Goal: Entertainment & Leisure: Consume media (video, audio)

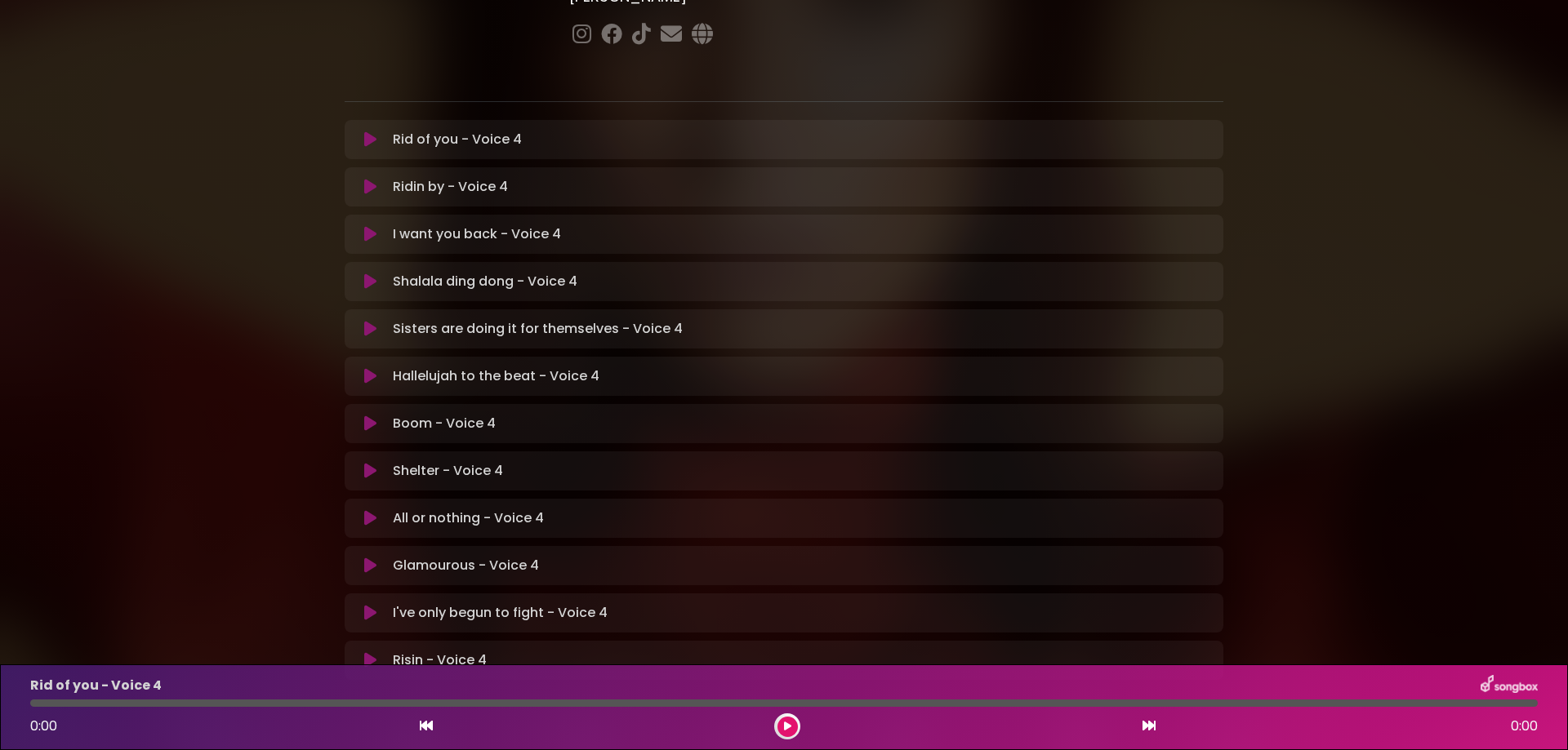
scroll to position [245, 0]
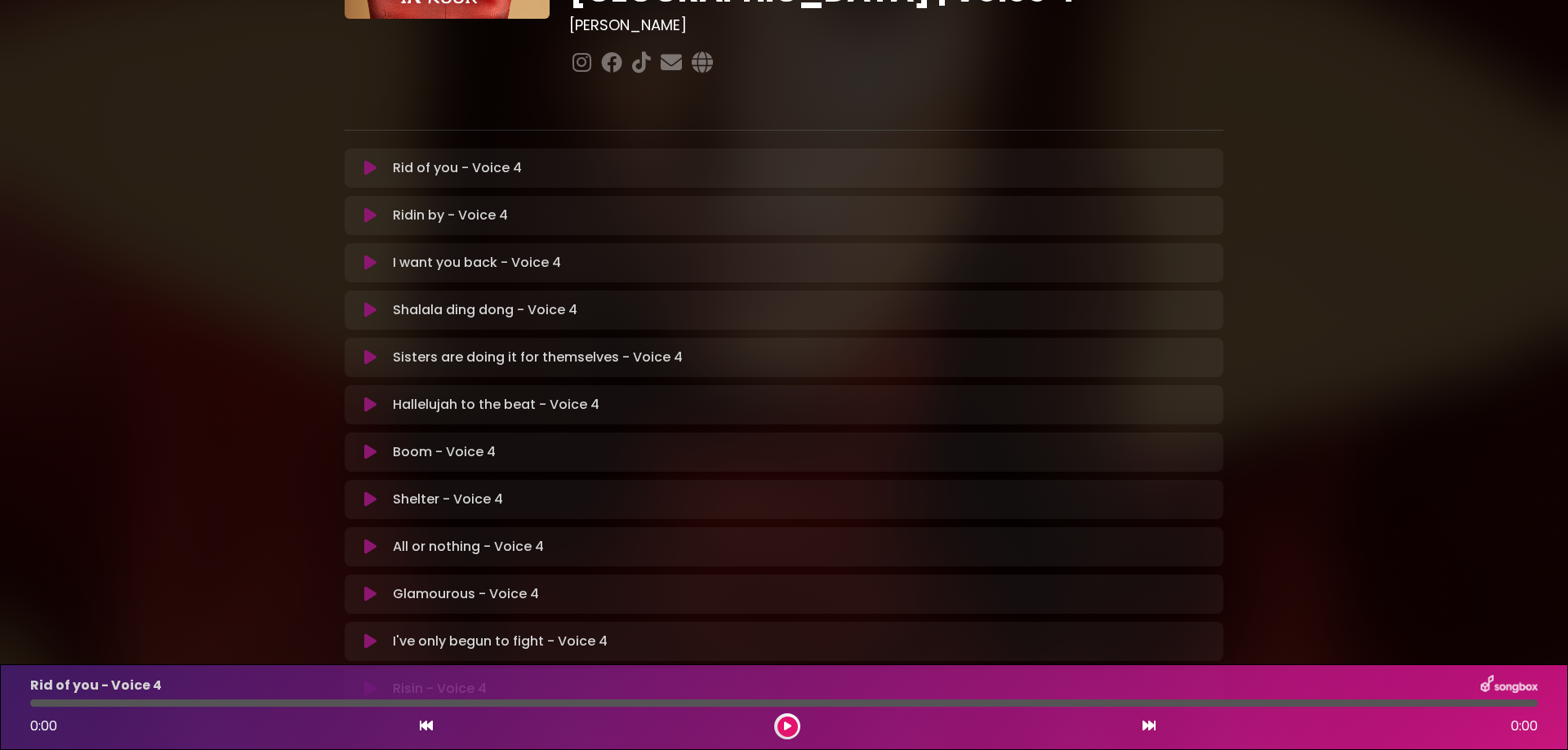
click at [370, 160] on icon at bounding box center [370, 167] width 13 height 16
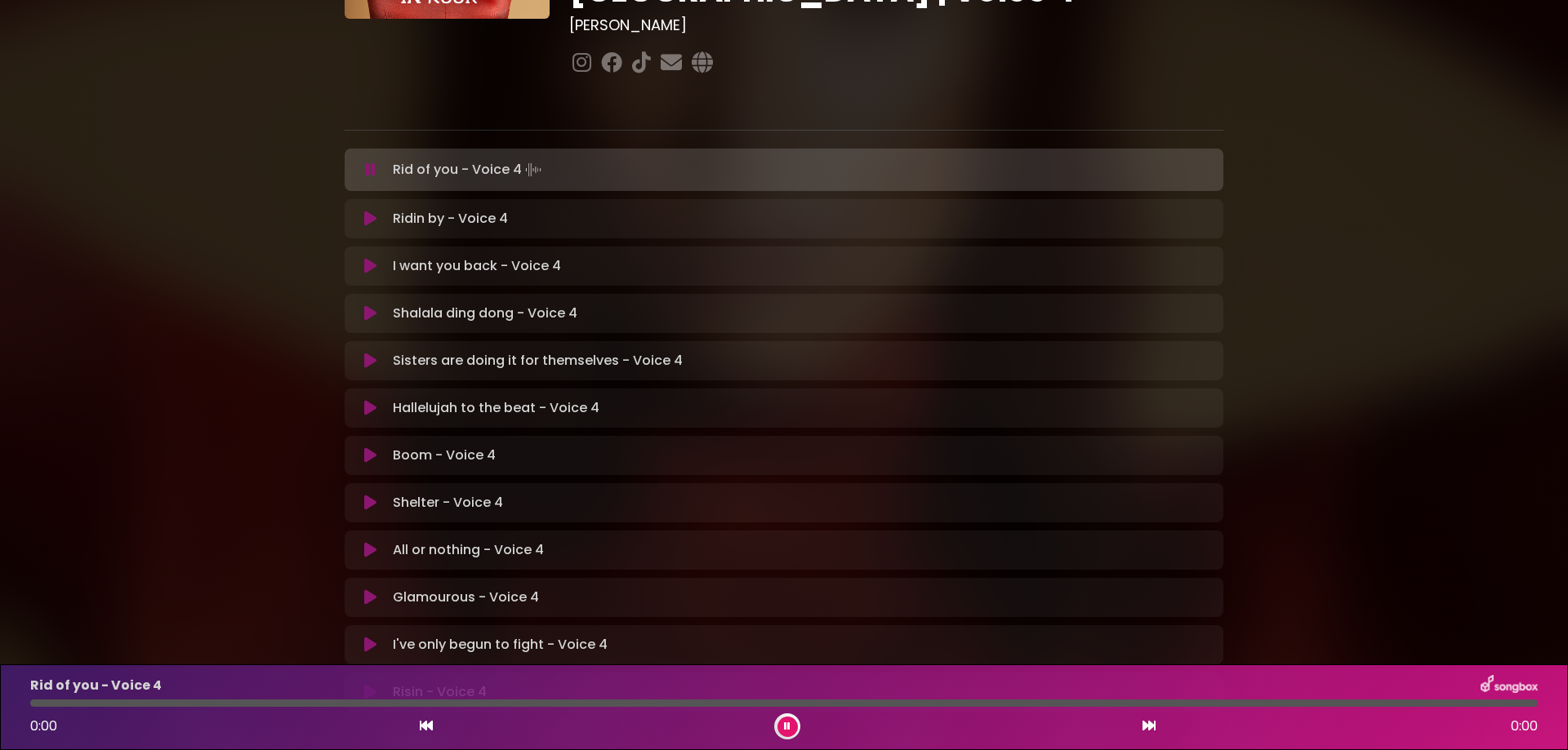
click at [370, 162] on icon at bounding box center [370, 169] width 11 height 16
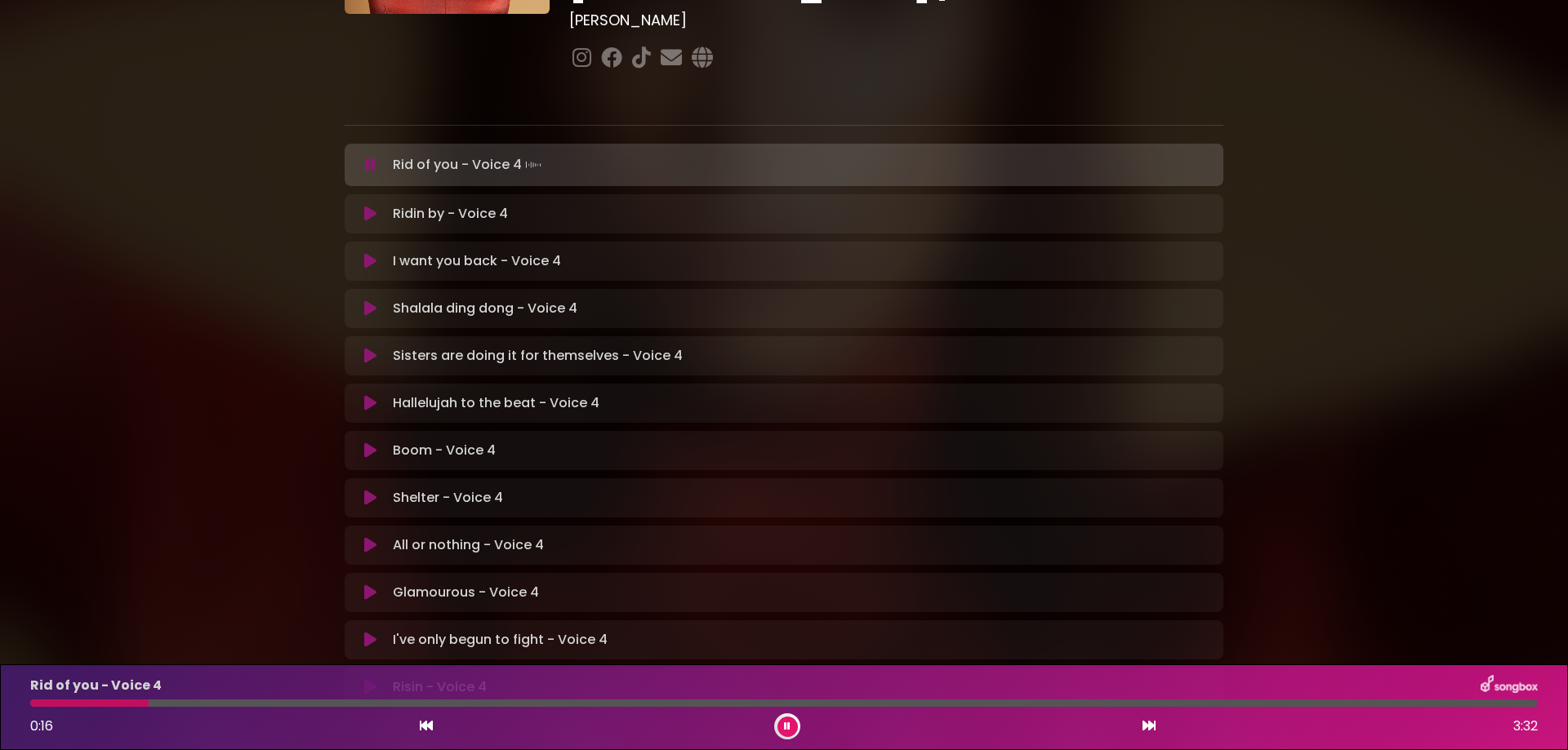
scroll to position [255, 0]
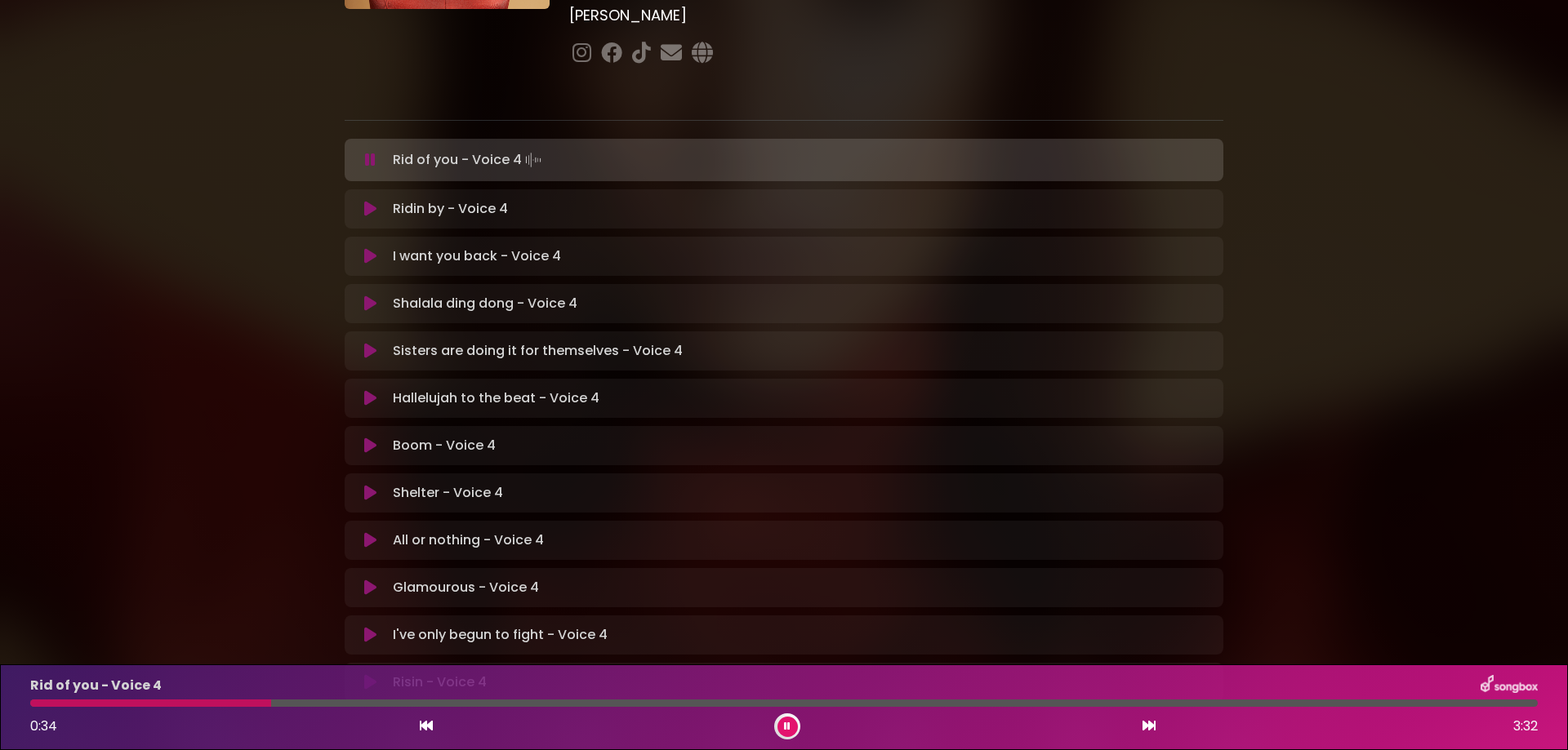
click at [182, 436] on div "[PERSON_NAME] in [GEOGRAPHIC_DATA] | [GEOGRAPHIC_DATA] 2 - [GEOGRAPHIC_DATA] - …" at bounding box center [784, 247] width 1568 height 965
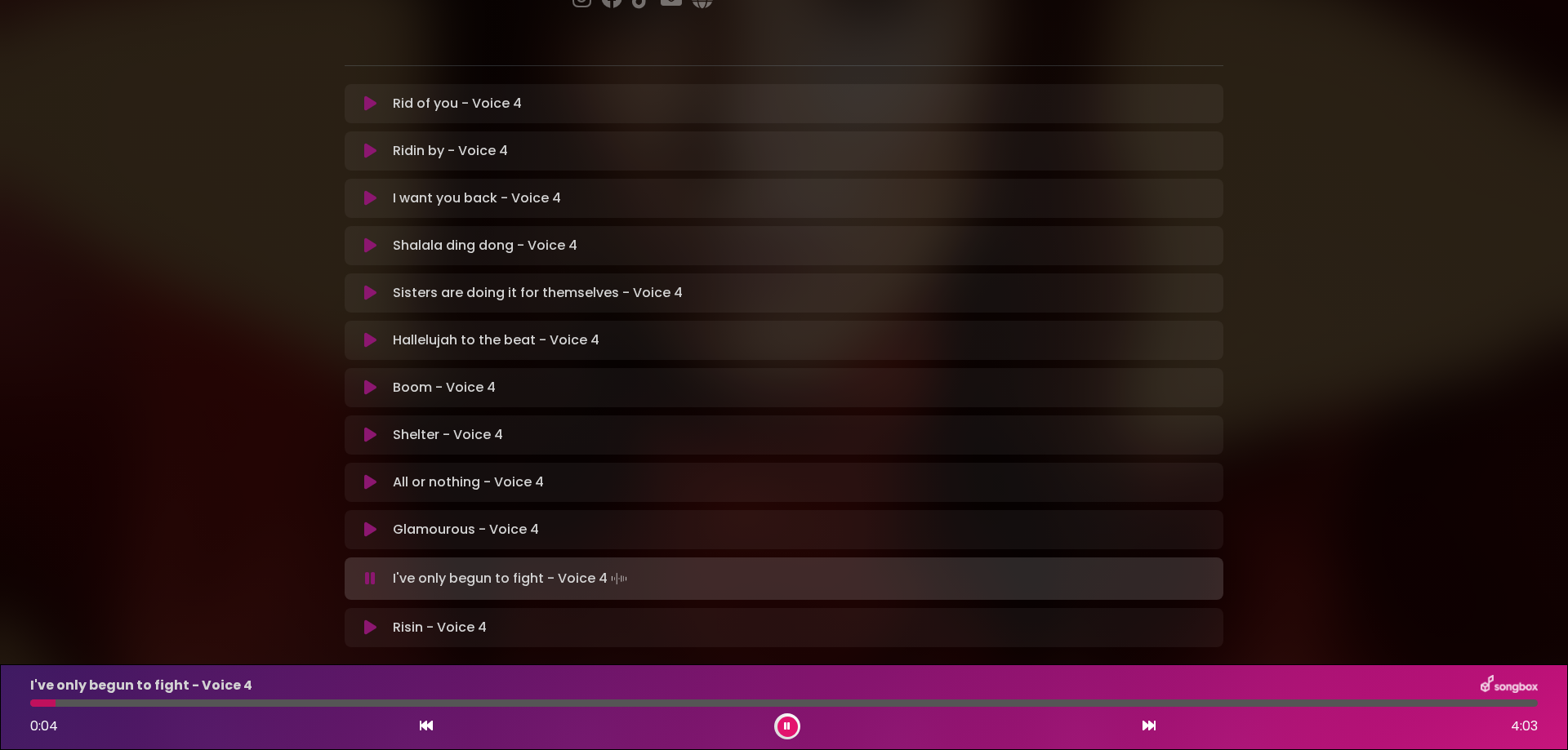
scroll to position [337, 0]
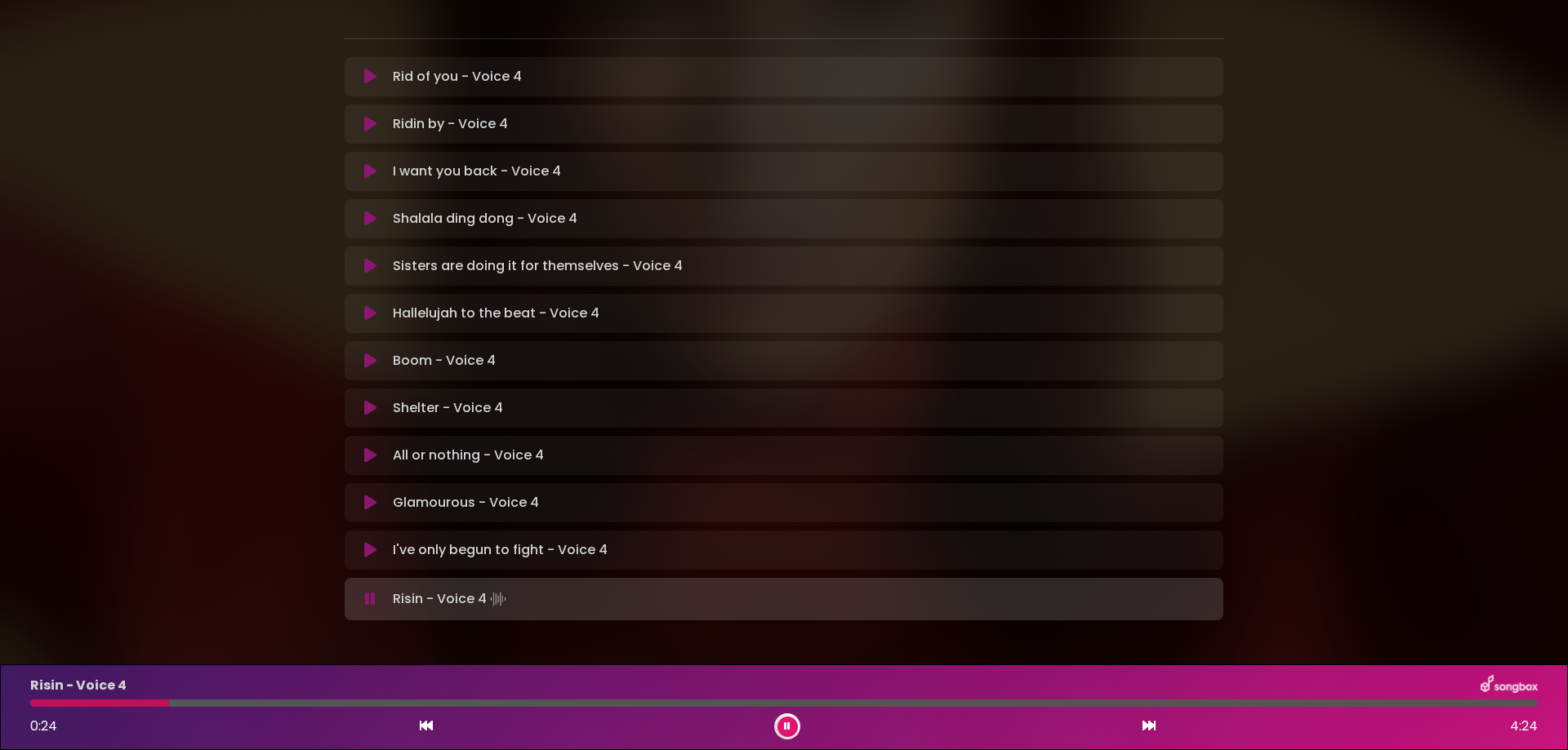
click at [447, 588] on p "Risin - Voice 4 Loading Track..." at bounding box center [451, 600] width 117 height 23
click at [786, 731] on icon at bounding box center [787, 727] width 7 height 10
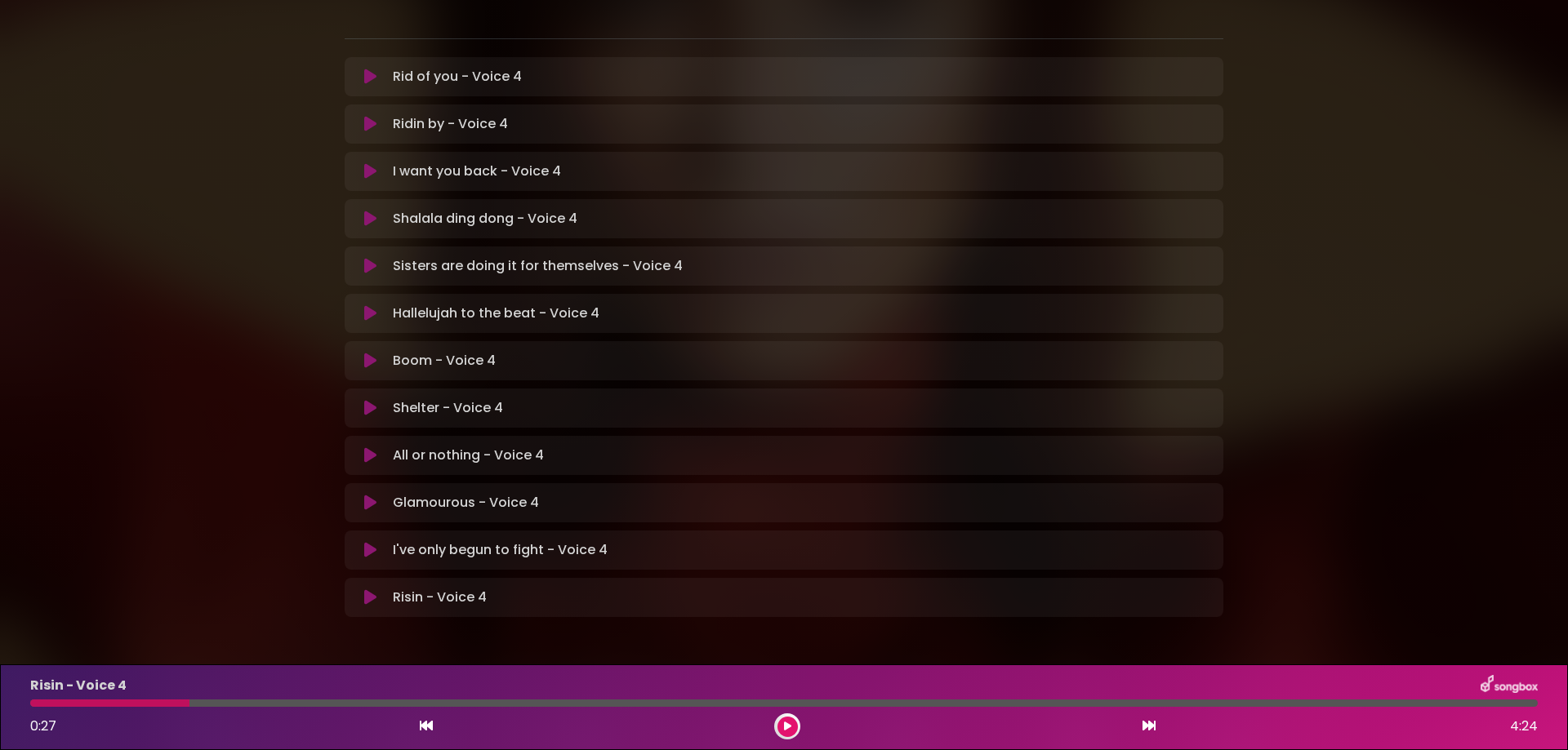
scroll to position [333, 0]
drag, startPoint x: 65, startPoint y: 705, endPoint x: 29, endPoint y: 706, distance: 36.0
click at [29, 706] on div at bounding box center [784, 704] width 1527 height 8
drag, startPoint x: 179, startPoint y: 701, endPoint x: 72, endPoint y: 703, distance: 107.0
click at [39, 703] on div at bounding box center [109, 704] width 160 height 8
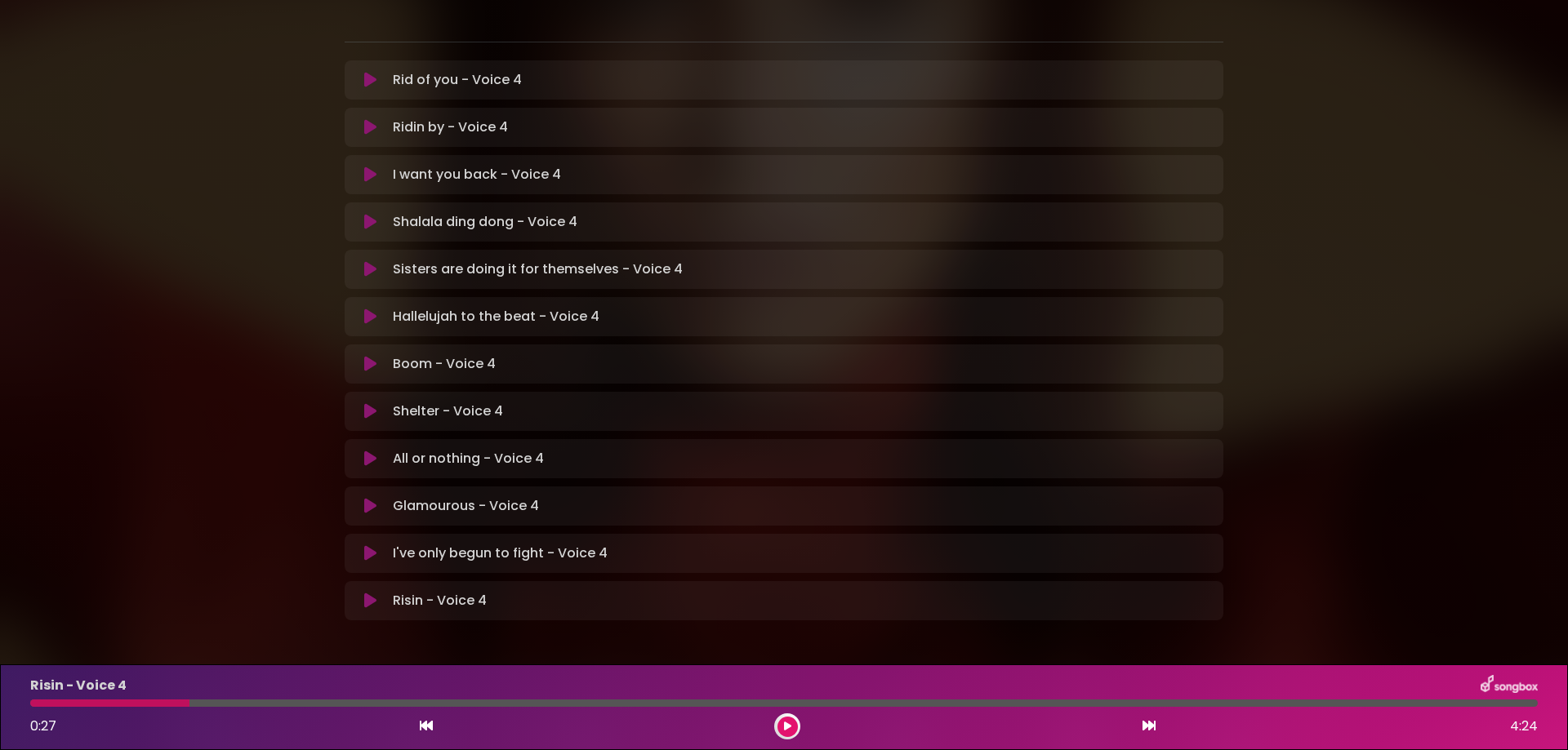
drag, startPoint x: 191, startPoint y: 702, endPoint x: 20, endPoint y: 707, distance: 171.1
click at [20, 708] on div "Risin - Voice 4 0:27 4:24" at bounding box center [784, 707] width 1527 height 65
click at [777, 724] on button at bounding box center [787, 727] width 20 height 20
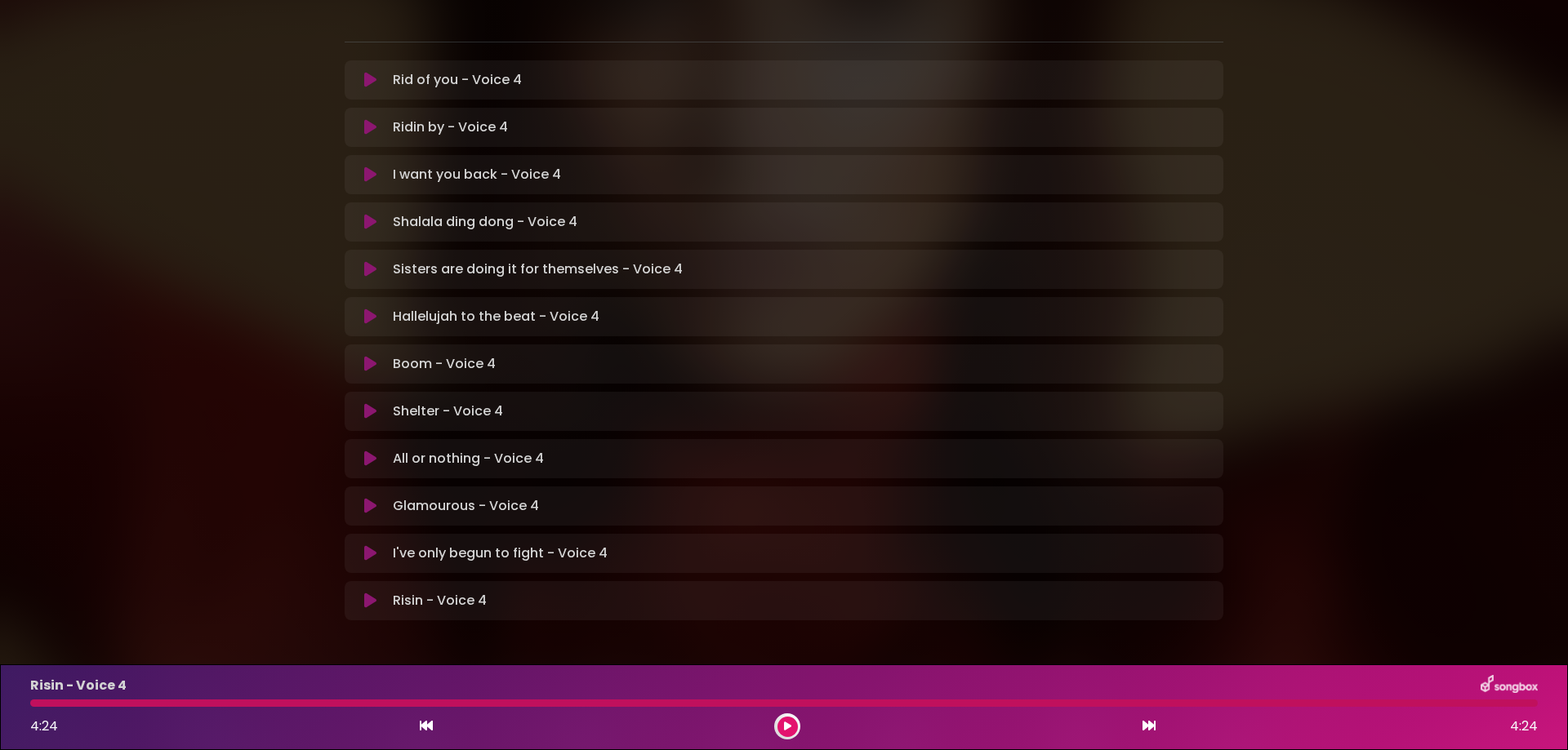
scroll to position [0, 0]
